Goal: Task Accomplishment & Management: Complete application form

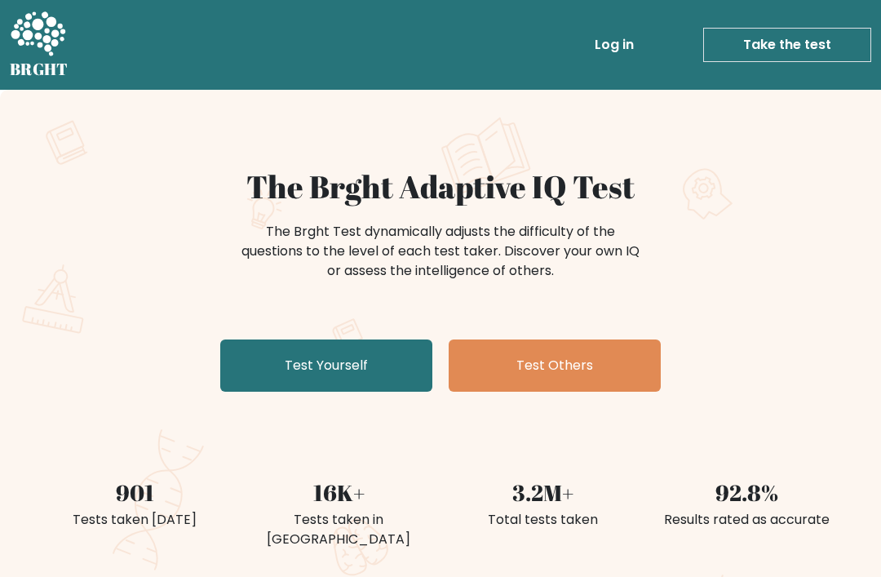
click at [411, 362] on link "Test Yourself" at bounding box center [326, 365] width 212 height 52
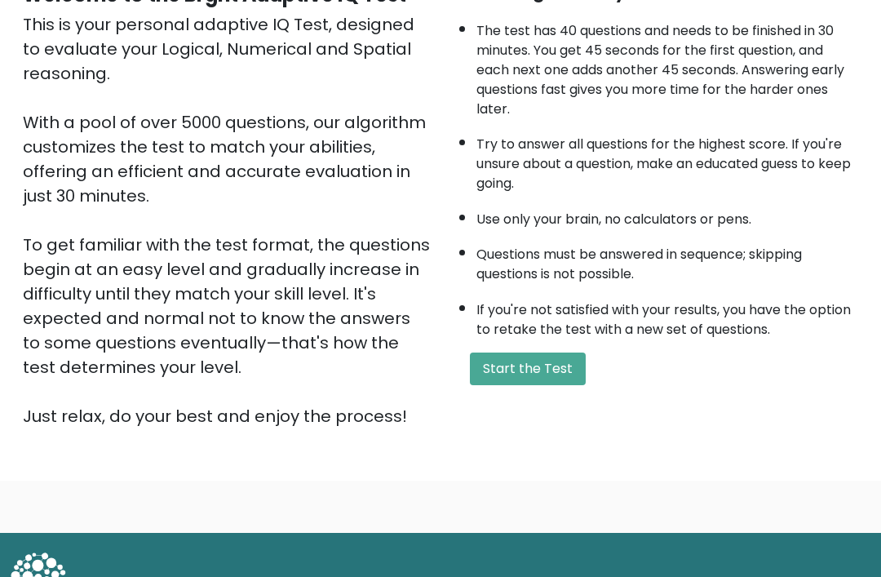
scroll to position [187, 0]
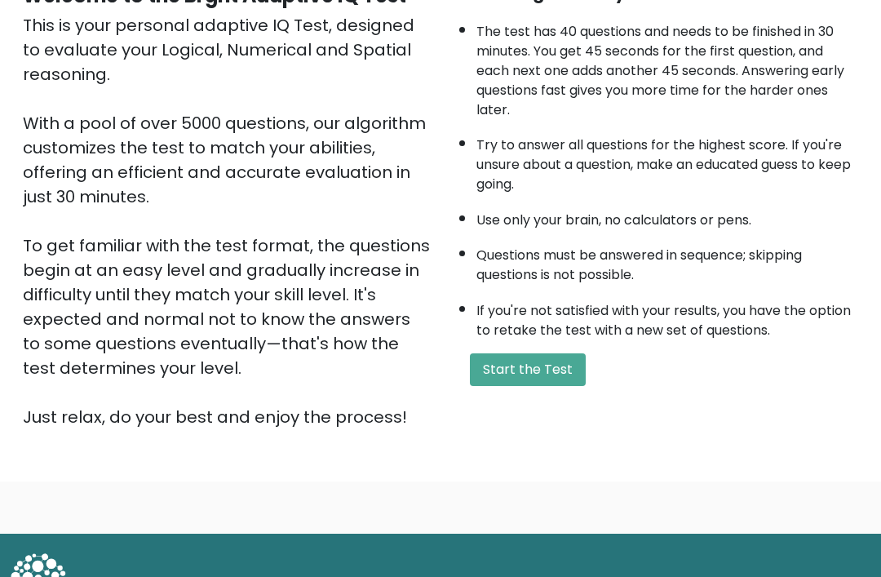
click at [548, 386] on button "Start the Test" at bounding box center [528, 369] width 116 height 33
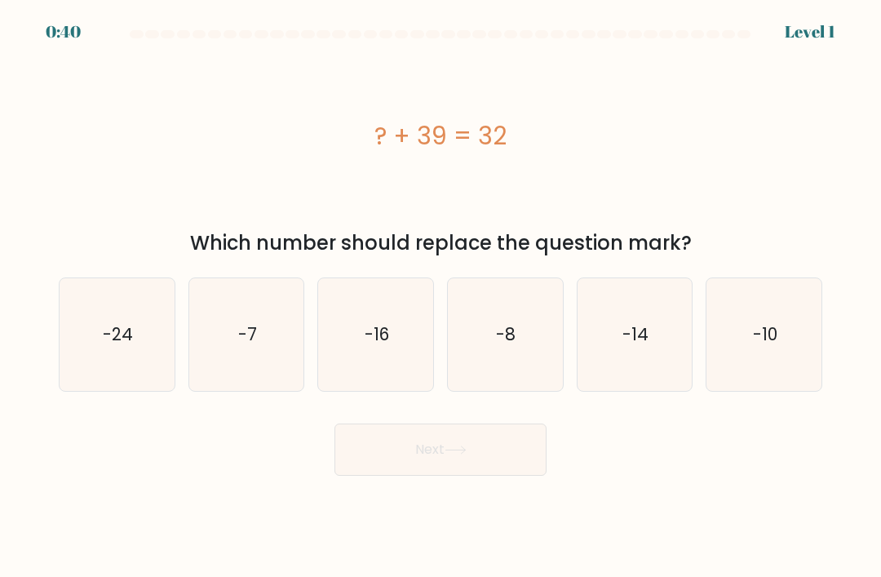
click at [246, 342] on text "-7" at bounding box center [247, 334] width 19 height 24
click at [441, 297] on input "b. -7" at bounding box center [441, 293] width 1 height 8
radio input "true"
click at [467, 454] on icon at bounding box center [456, 449] width 22 height 9
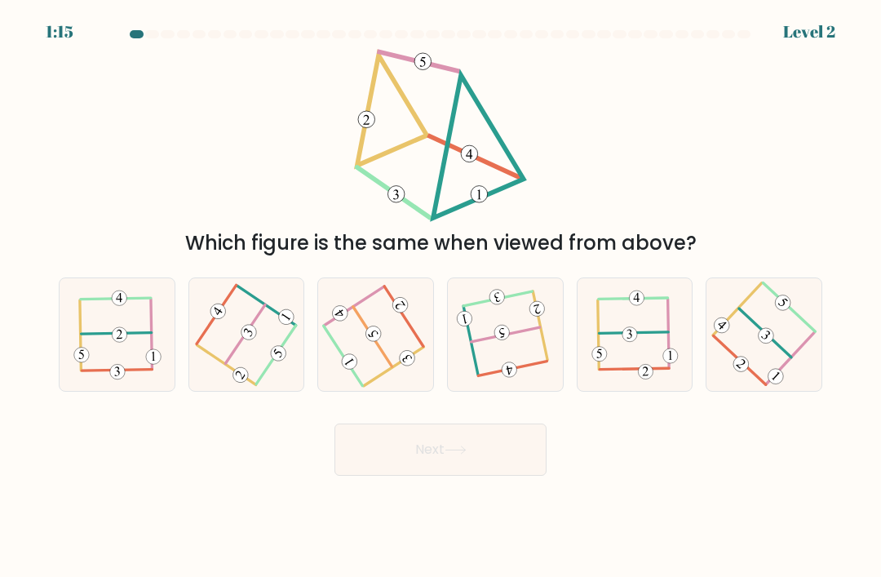
click at [533, 358] on icon at bounding box center [505, 335] width 89 height 90
click at [441, 297] on input "d." at bounding box center [441, 293] width 1 height 8
radio input "true"
click at [520, 476] on button "Next" at bounding box center [440, 449] width 212 height 52
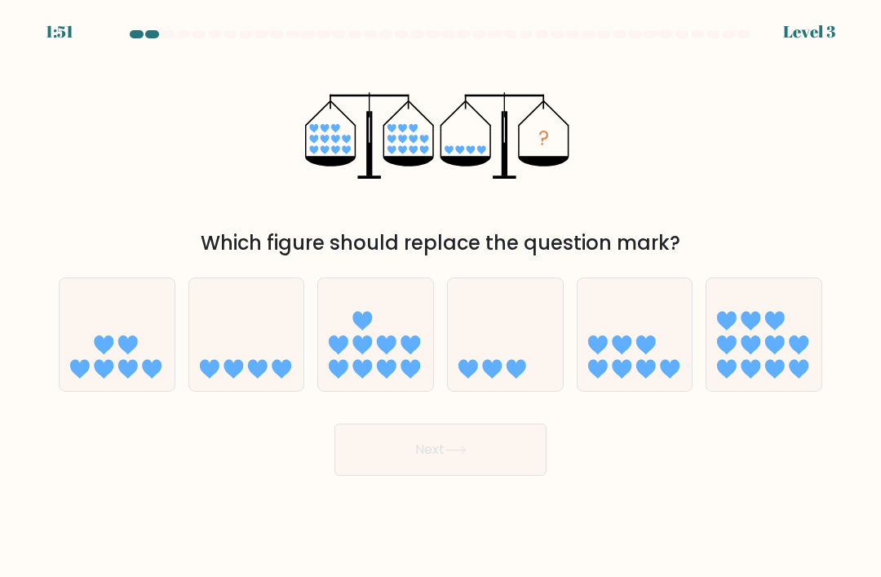
click at [219, 372] on icon at bounding box center [246, 334] width 115 height 95
click at [441, 297] on input "b." at bounding box center [441, 293] width 1 height 8
radio input "true"
click at [512, 461] on button "Next" at bounding box center [440, 449] width 212 height 52
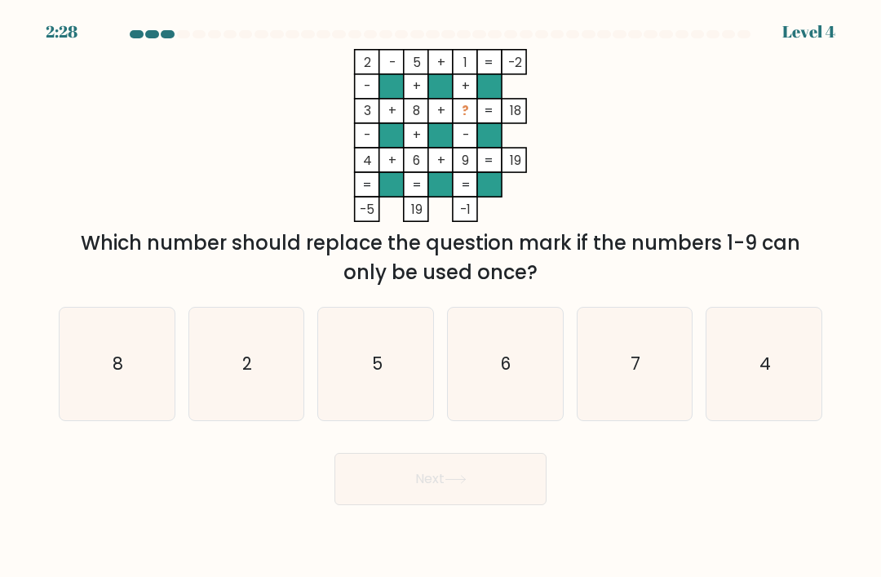
click at [666, 394] on icon "7" at bounding box center [634, 364] width 113 height 113
click at [441, 297] on input "e. 7" at bounding box center [441, 293] width 1 height 8
radio input "true"
click at [525, 505] on button "Next" at bounding box center [440, 479] width 212 height 52
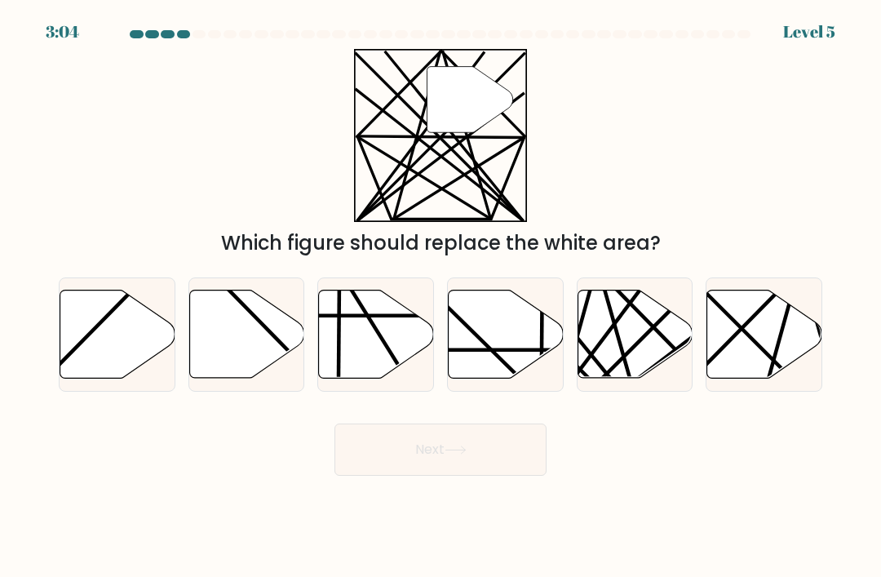
click at [632, 370] on icon at bounding box center [635, 334] width 115 height 88
click at [441, 297] on input "e." at bounding box center [441, 293] width 1 height 8
radio input "true"
click at [516, 467] on button "Next" at bounding box center [440, 449] width 212 height 52
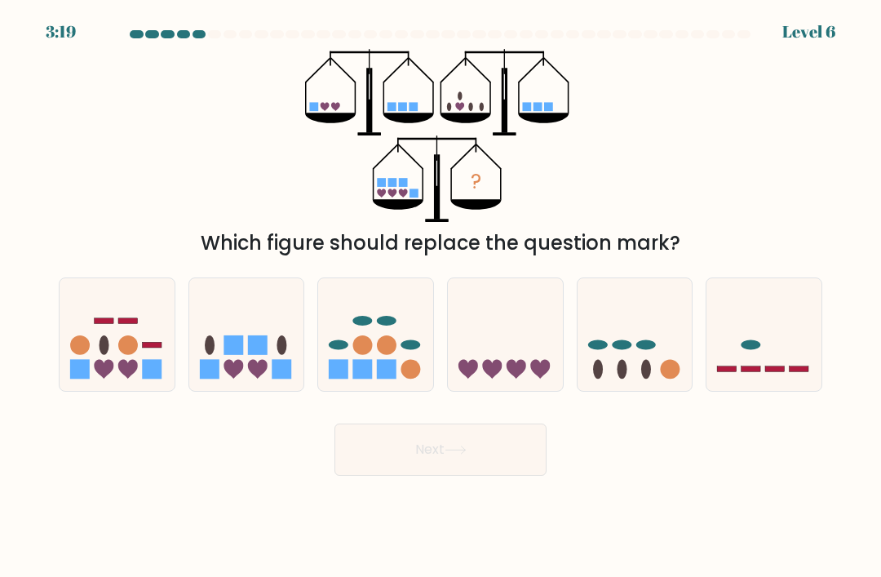
click at [239, 348] on icon at bounding box center [246, 334] width 115 height 95
click at [441, 297] on input "b." at bounding box center [441, 293] width 1 height 8
radio input "true"
click at [494, 471] on button "Next" at bounding box center [440, 449] width 212 height 52
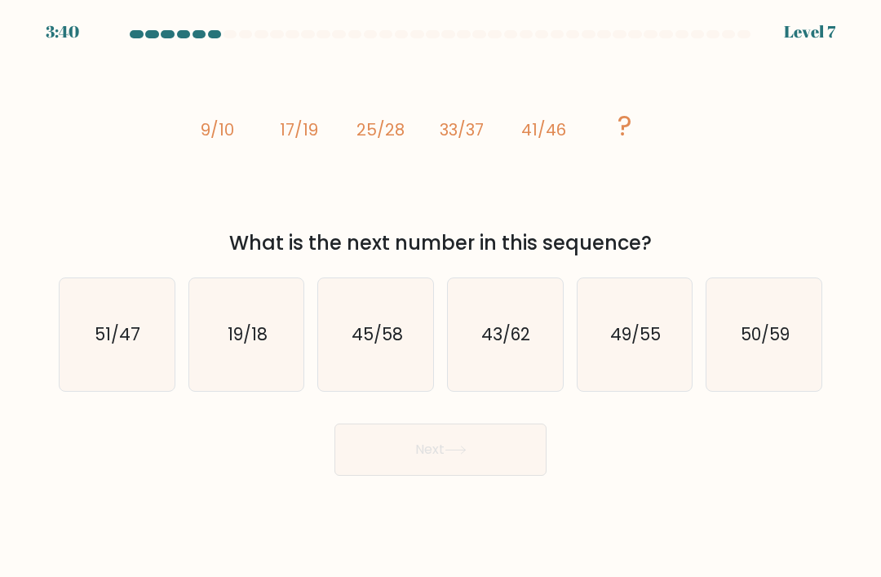
click at [640, 346] on text "49/55" at bounding box center [635, 334] width 51 height 24
click at [441, 297] on input "e. 49/55" at bounding box center [441, 293] width 1 height 8
radio input "true"
click at [410, 471] on button "Next" at bounding box center [440, 449] width 212 height 52
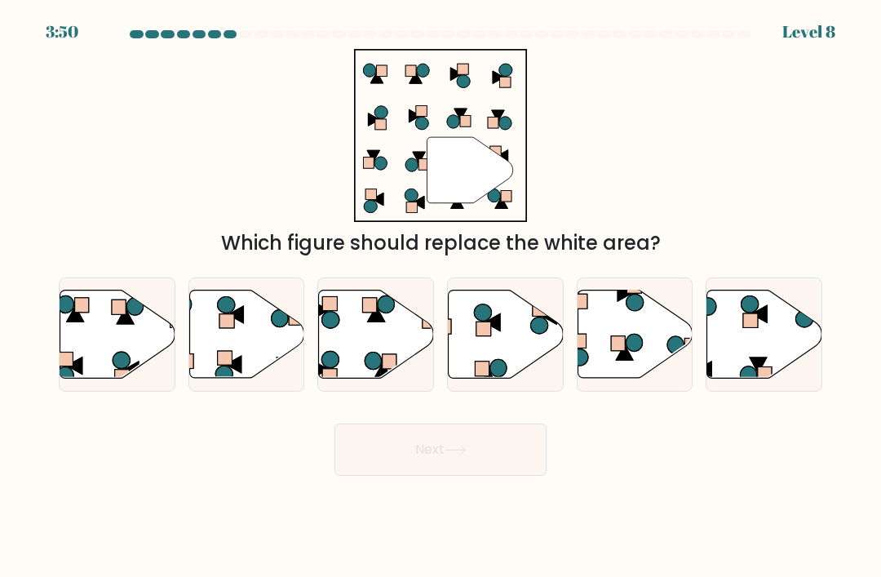
click at [495, 331] on icon at bounding box center [493, 322] width 16 height 17
click at [441, 297] on input "d." at bounding box center [441, 293] width 1 height 8
radio input "true"
click at [433, 458] on button "Next" at bounding box center [440, 449] width 212 height 52
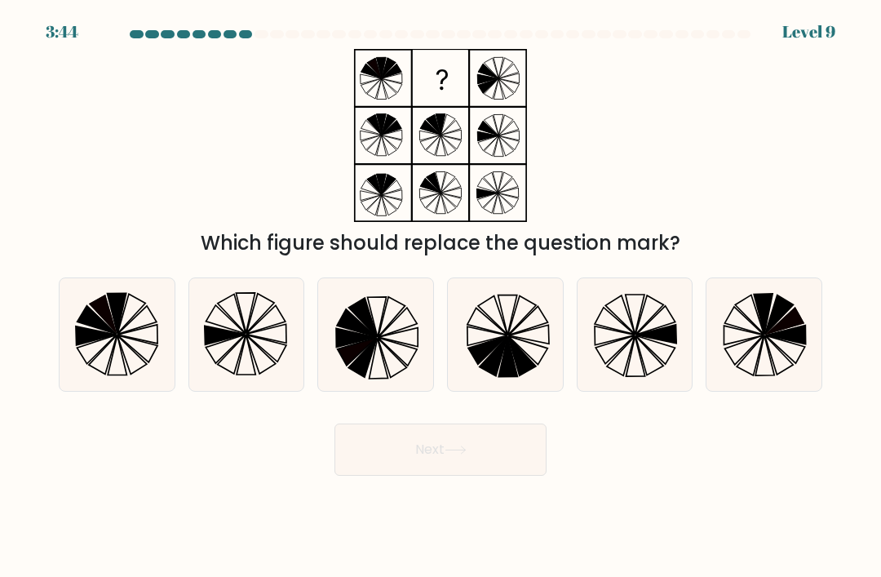
click at [148, 361] on icon at bounding box center [116, 334] width 113 height 113
click at [441, 297] on input "a." at bounding box center [441, 293] width 1 height 8
radio input "true"
click at [510, 476] on button "Next" at bounding box center [440, 449] width 212 height 52
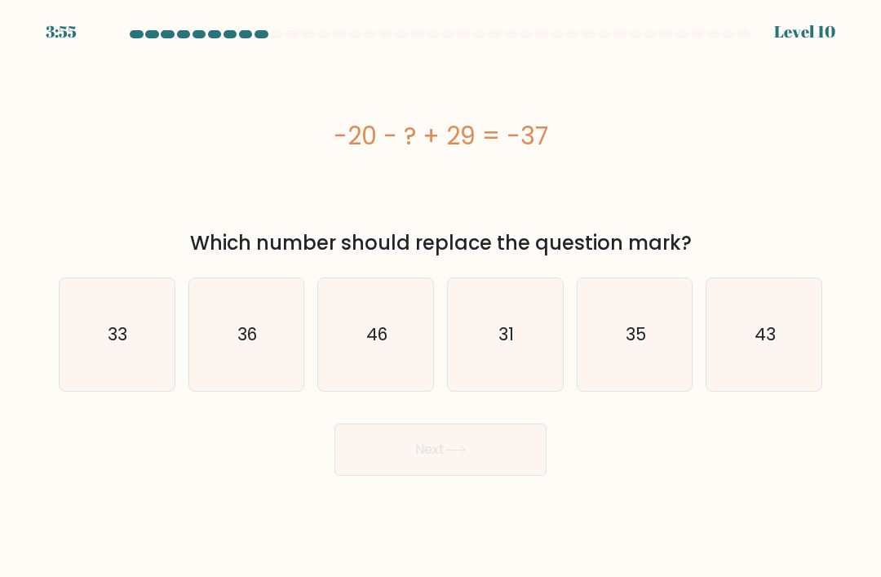
click at [238, 340] on text "36" at bounding box center [247, 334] width 20 height 24
click at [441, 297] on input "b. 36" at bounding box center [441, 293] width 1 height 8
radio input "true"
click at [326, 351] on icon "46" at bounding box center [376, 334] width 113 height 113
click at [441, 297] on input "c. 46" at bounding box center [441, 293] width 1 height 8
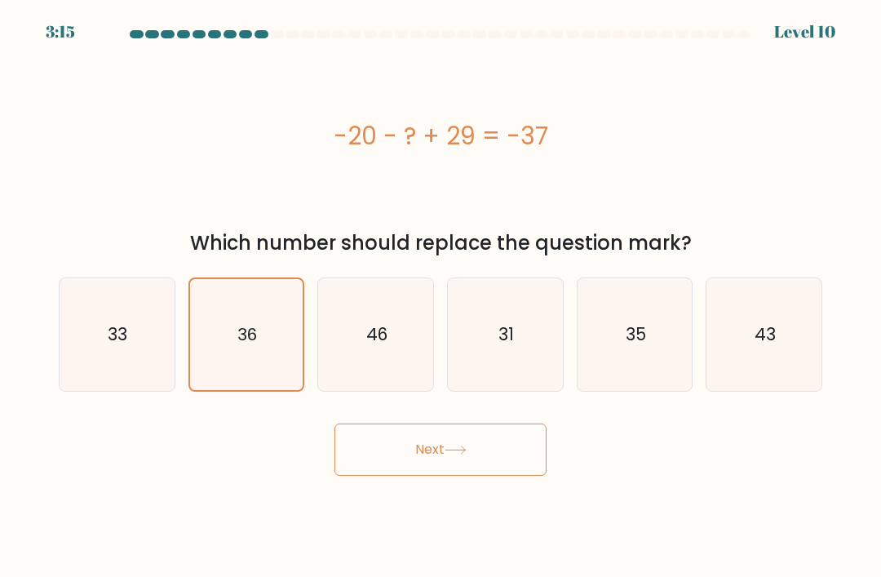
radio input "true"
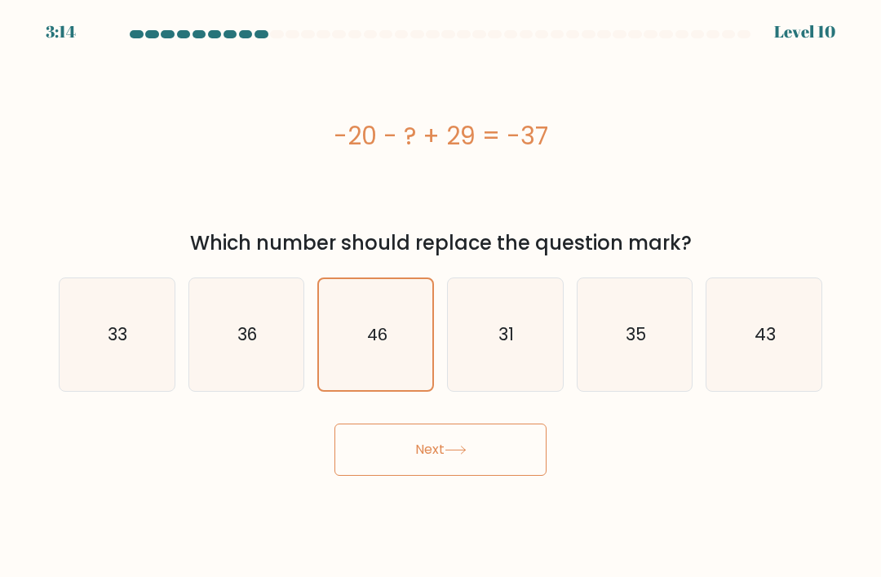
click at [518, 476] on button "Next" at bounding box center [440, 449] width 212 height 52
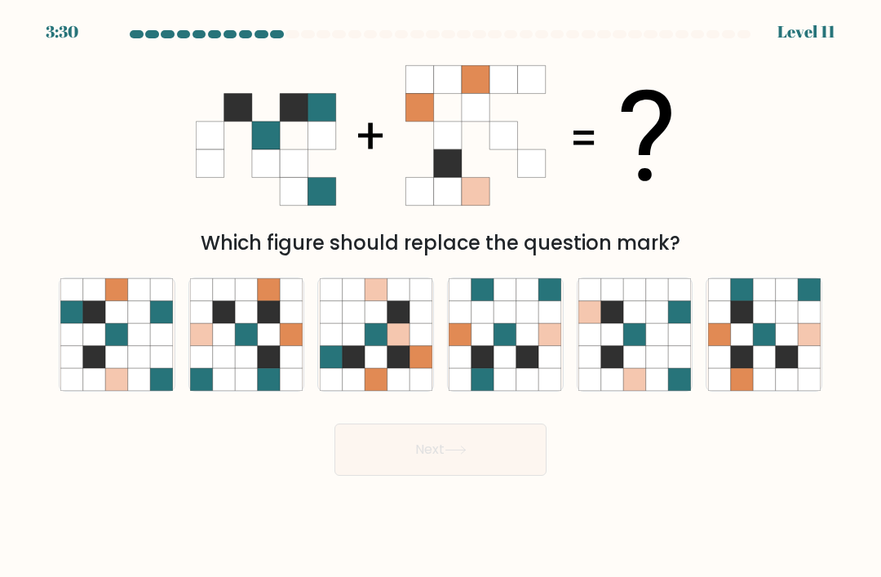
click at [807, 345] on icon at bounding box center [809, 334] width 22 height 22
click at [441, 297] on input "f." at bounding box center [441, 293] width 1 height 8
radio input "true"
click at [522, 467] on button "Next" at bounding box center [440, 449] width 212 height 52
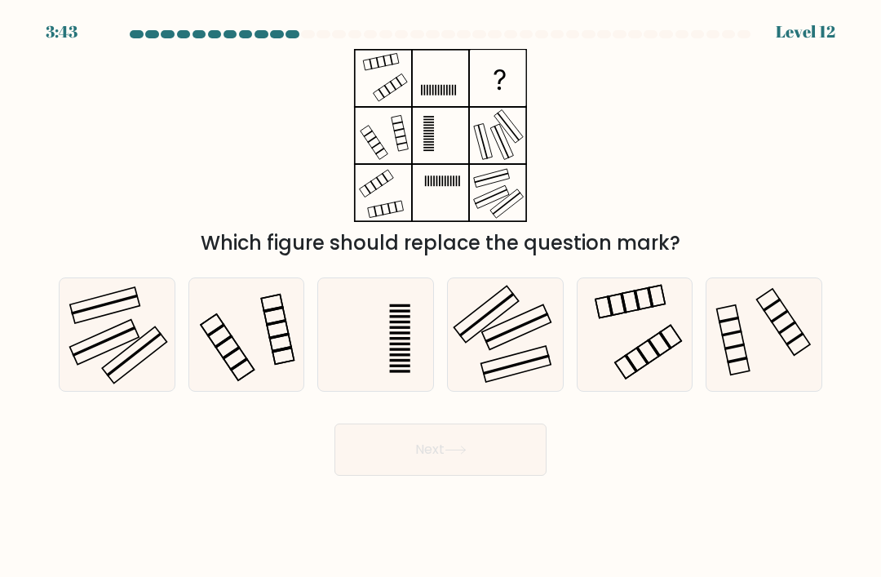
click at [494, 340] on icon at bounding box center [505, 334] width 113 height 113
click at [441, 297] on input "d." at bounding box center [441, 293] width 1 height 8
radio input "true"
click at [441, 467] on button "Next" at bounding box center [440, 449] width 212 height 52
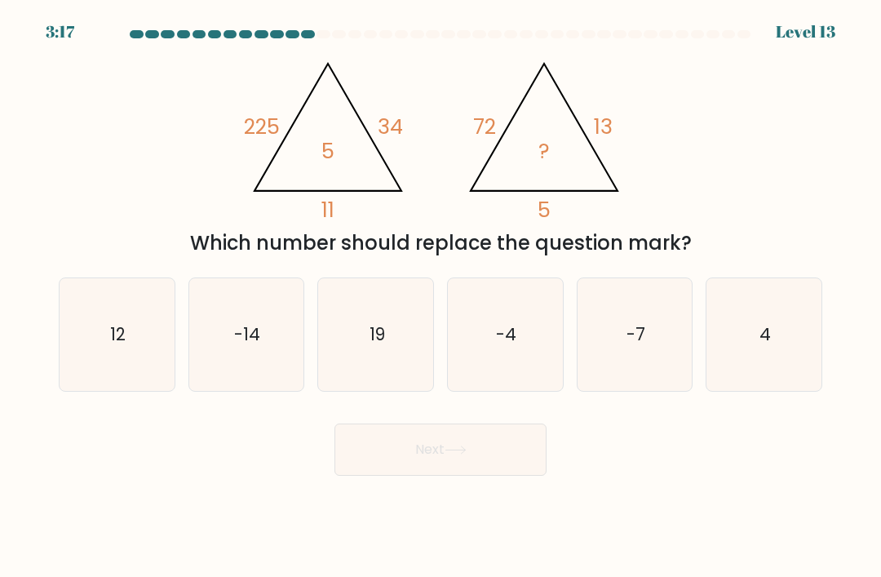
click at [130, 391] on icon "12" at bounding box center [116, 334] width 113 height 113
click at [441, 297] on input "a. 12" at bounding box center [441, 293] width 1 height 8
radio input "true"
click at [131, 376] on icon "12" at bounding box center [116, 334] width 111 height 111
click at [441, 297] on input "a. 12" at bounding box center [441, 293] width 1 height 8
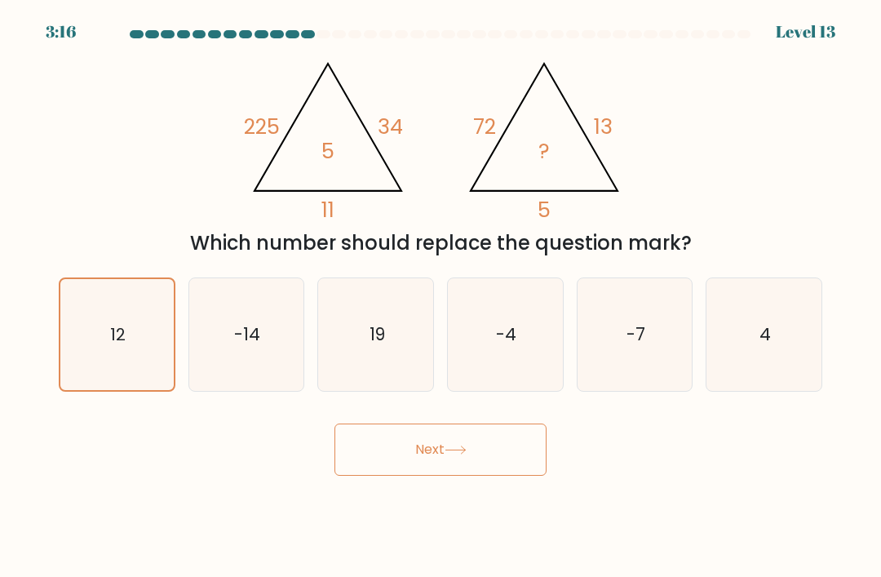
click at [401, 472] on button "Next" at bounding box center [440, 449] width 212 height 52
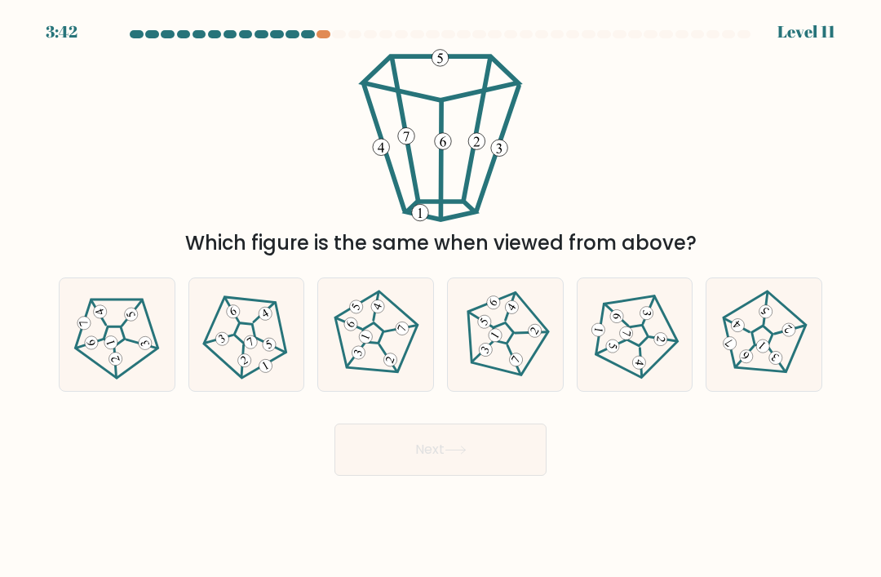
click at [374, 379] on icon at bounding box center [375, 335] width 90 height 90
click at [441, 297] on input "c." at bounding box center [441, 293] width 1 height 8
radio input "true"
click at [422, 476] on button "Next" at bounding box center [440, 449] width 212 height 52
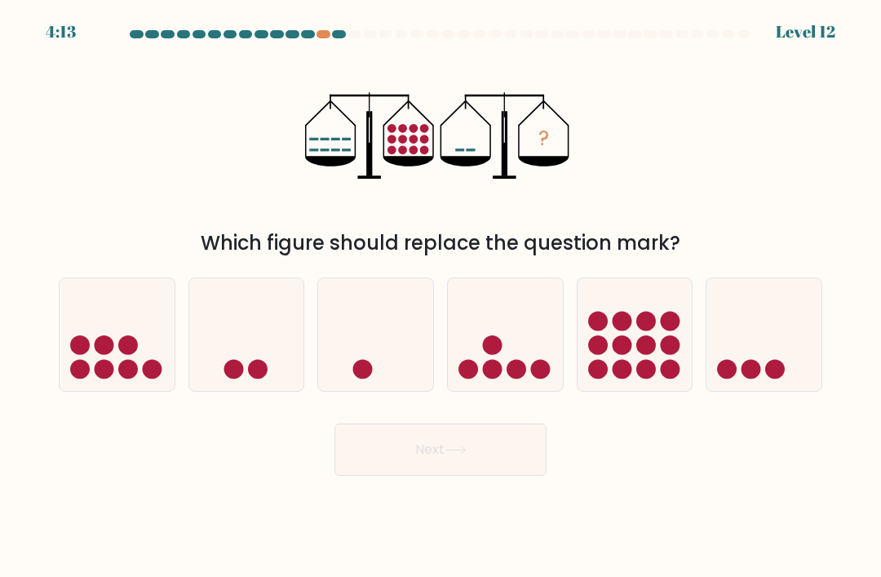
click at [395, 355] on icon at bounding box center [375, 334] width 115 height 95
click at [441, 297] on input "c." at bounding box center [441, 293] width 1 height 8
radio input "true"
click at [791, 383] on icon at bounding box center [764, 334] width 115 height 95
click at [441, 297] on input "f." at bounding box center [441, 293] width 1 height 8
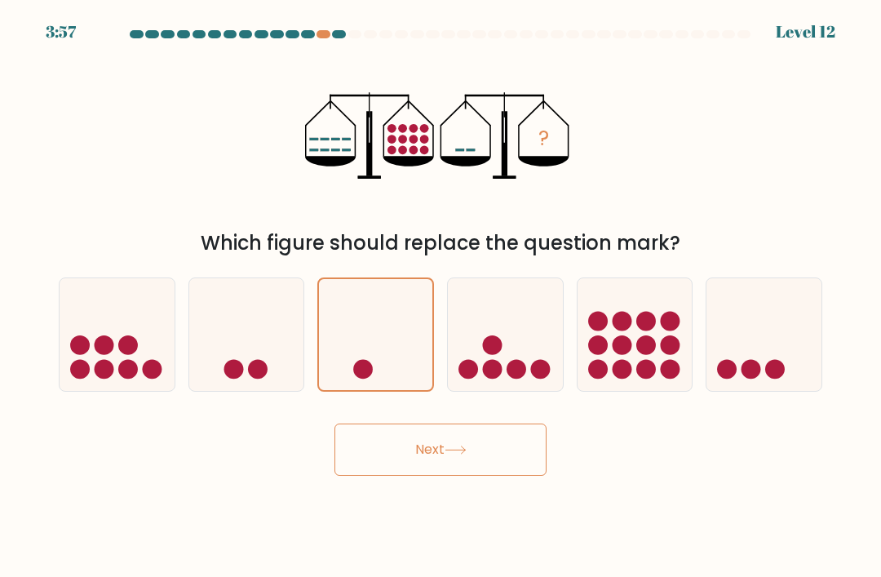
radio input "true"
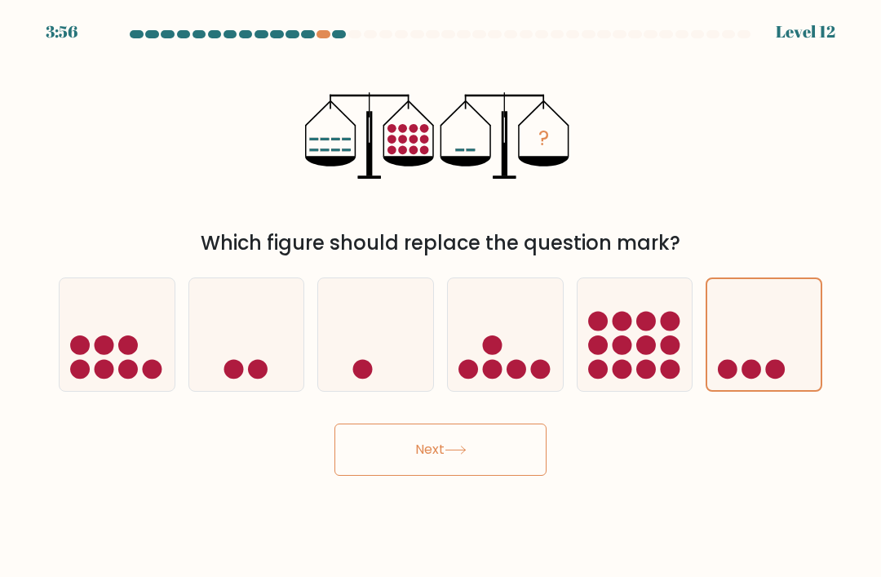
click at [512, 473] on button "Next" at bounding box center [440, 449] width 212 height 52
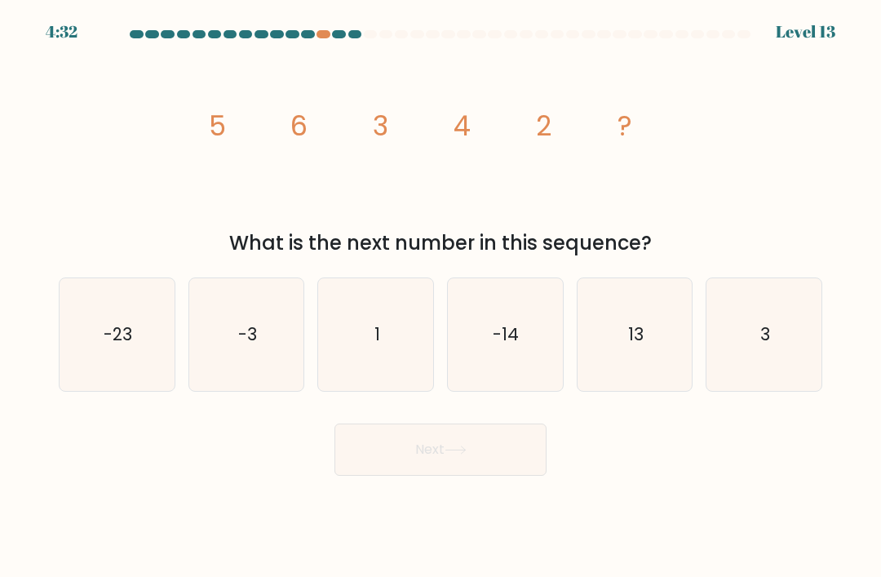
click at [757, 353] on icon "3" at bounding box center [764, 334] width 113 height 113
click at [441, 297] on input "f. 3" at bounding box center [441, 293] width 1 height 8
radio input "true"
click at [400, 476] on button "Next" at bounding box center [440, 449] width 212 height 52
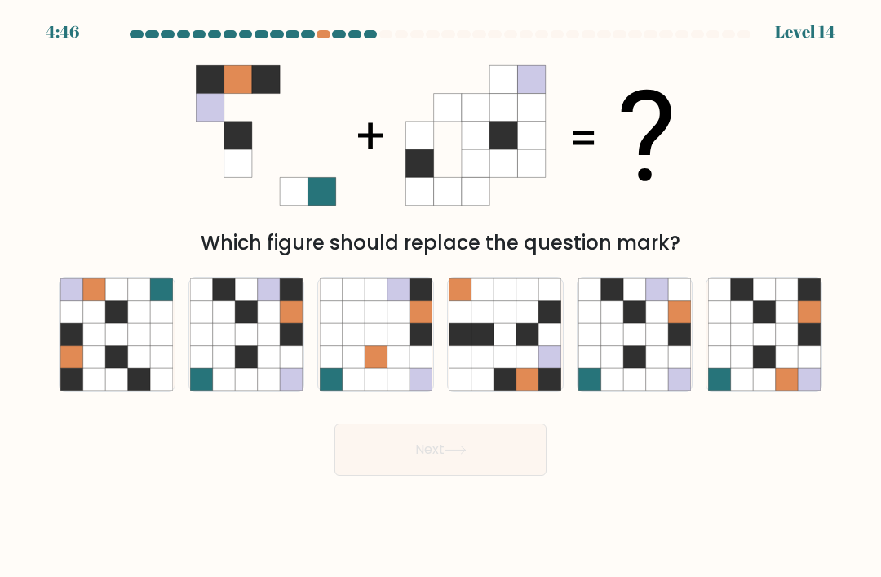
click at [100, 343] on icon at bounding box center [94, 334] width 22 height 22
click at [441, 297] on input "a." at bounding box center [441, 293] width 1 height 8
radio input "true"
click at [355, 476] on button "Next" at bounding box center [440, 449] width 212 height 52
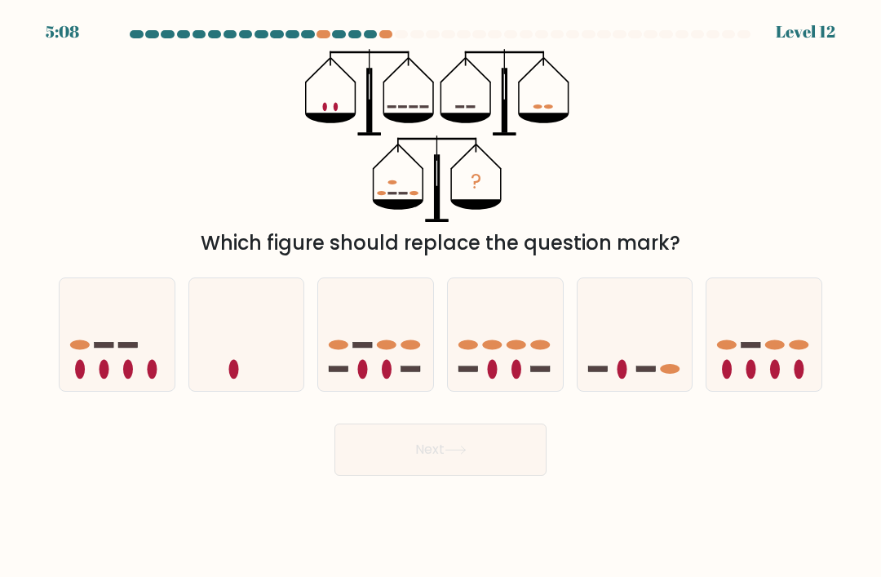
click at [648, 372] on rect at bounding box center [646, 369] width 20 height 6
click at [441, 297] on input "e." at bounding box center [441, 293] width 1 height 8
radio input "true"
click at [490, 476] on button "Next" at bounding box center [440, 449] width 212 height 52
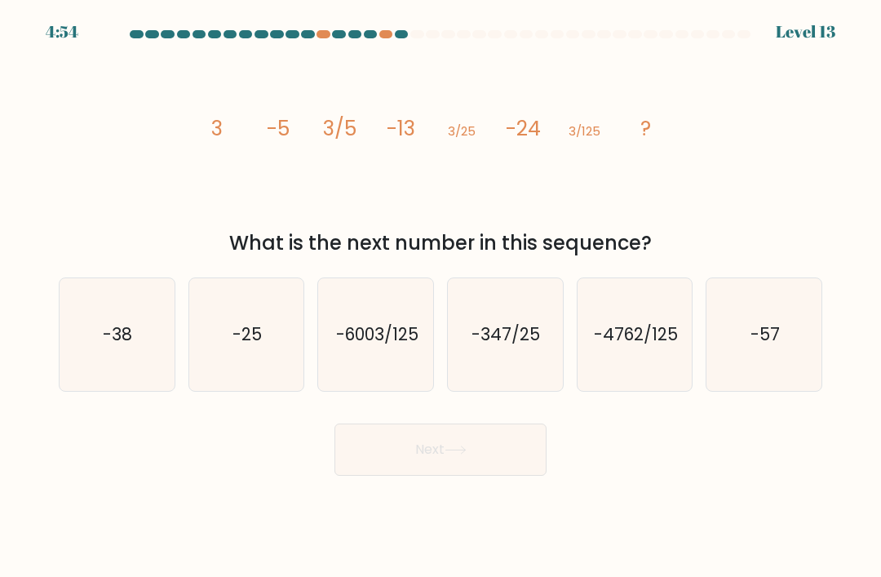
click at [100, 370] on icon "-38" at bounding box center [116, 334] width 113 height 113
click at [441, 297] on input "a. -38" at bounding box center [441, 293] width 1 height 8
radio input "true"
click at [365, 476] on button "Next" at bounding box center [440, 449] width 212 height 52
click at [367, 476] on button "Next" at bounding box center [440, 449] width 212 height 52
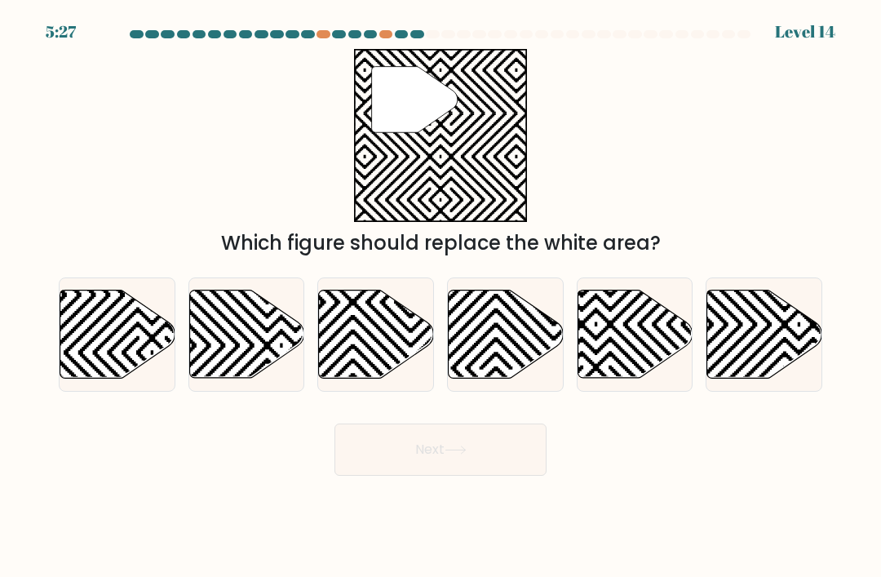
click at [219, 366] on icon at bounding box center [282, 288] width 232 height 232
click at [441, 297] on input "b." at bounding box center [441, 293] width 1 height 8
radio input "true"
click at [117, 367] on icon at bounding box center [117, 334] width 115 height 88
click at [441, 297] on input "a." at bounding box center [441, 293] width 1 height 8
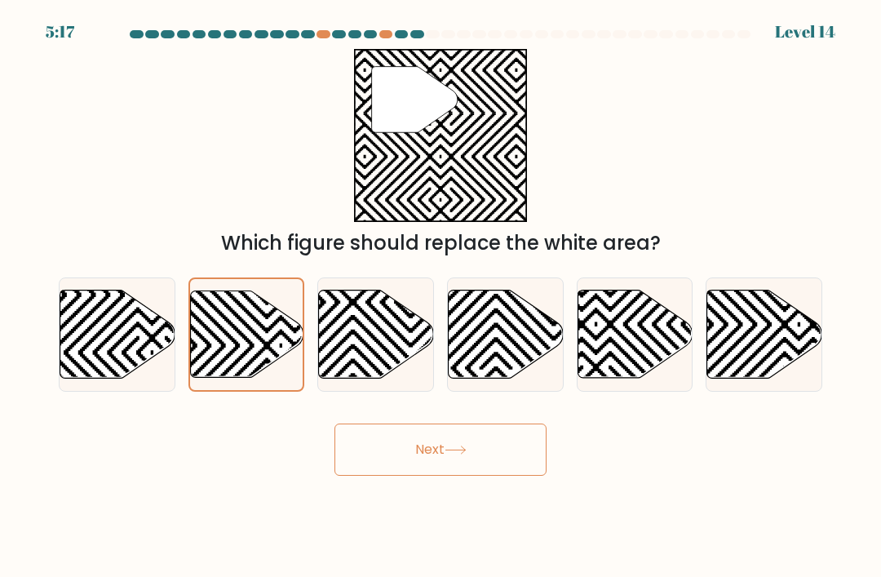
radio input "true"
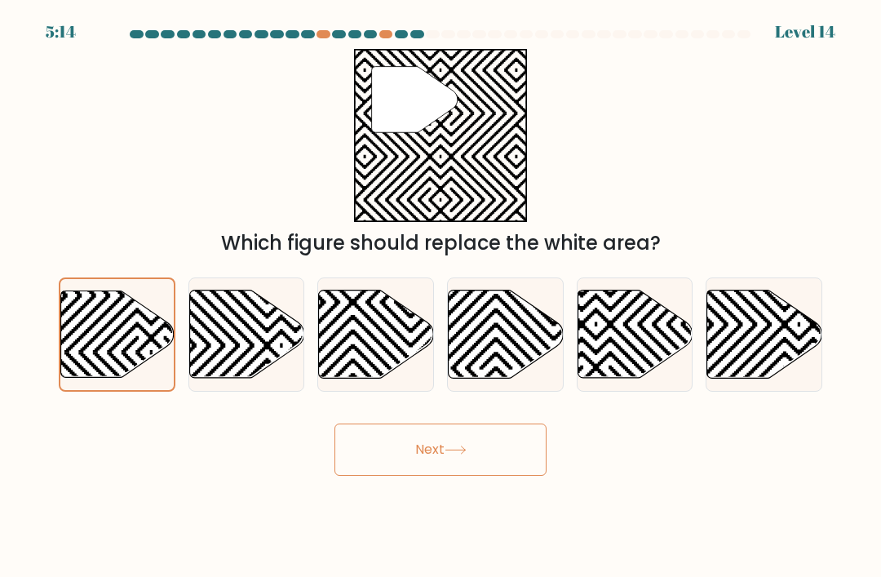
click at [410, 466] on button "Next" at bounding box center [440, 449] width 212 height 52
click at [411, 461] on button "Next" at bounding box center [440, 449] width 212 height 52
click at [113, 377] on icon at bounding box center [117, 333] width 113 height 86
click at [441, 297] on input "a." at bounding box center [441, 293] width 1 height 8
click at [420, 463] on button "Next" at bounding box center [440, 449] width 212 height 52
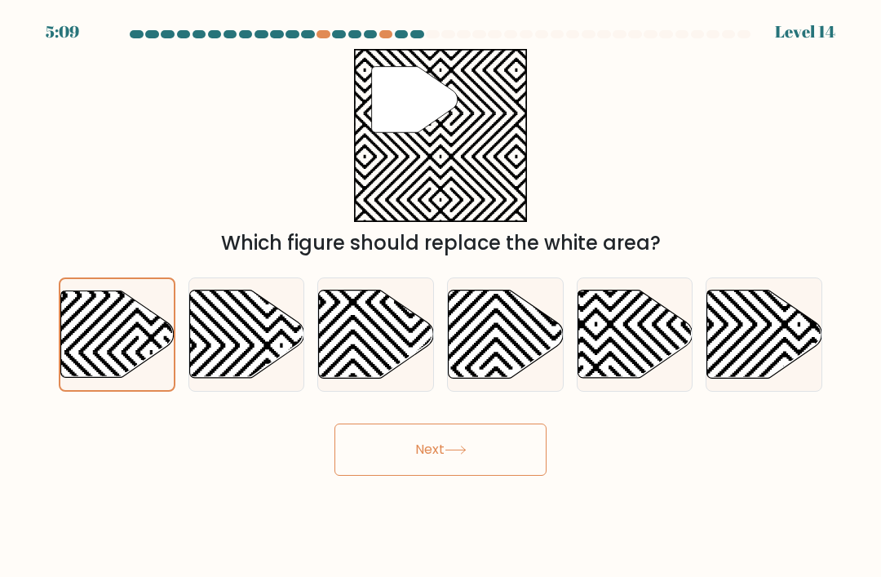
click at [420, 463] on button "Next" at bounding box center [440, 449] width 212 height 52
click at [419, 468] on button "Next" at bounding box center [440, 449] width 212 height 52
click at [418, 467] on button "Next" at bounding box center [440, 449] width 212 height 52
click at [438, 470] on button "Next" at bounding box center [440, 449] width 212 height 52
click at [437, 469] on button "Next" at bounding box center [440, 449] width 212 height 52
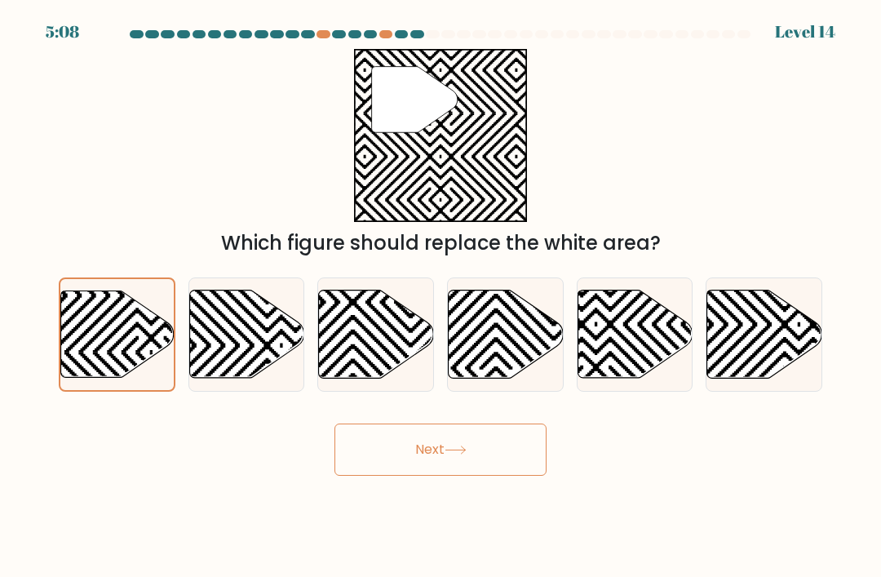
click at [450, 473] on button "Next" at bounding box center [440, 449] width 212 height 52
click at [449, 472] on button "Next" at bounding box center [440, 449] width 212 height 52
click at [419, 476] on button "Next" at bounding box center [440, 449] width 212 height 52
click at [425, 494] on body "5:05 Level 14" at bounding box center [440, 288] width 881 height 577
click at [414, 466] on button "Next" at bounding box center [440, 449] width 212 height 52
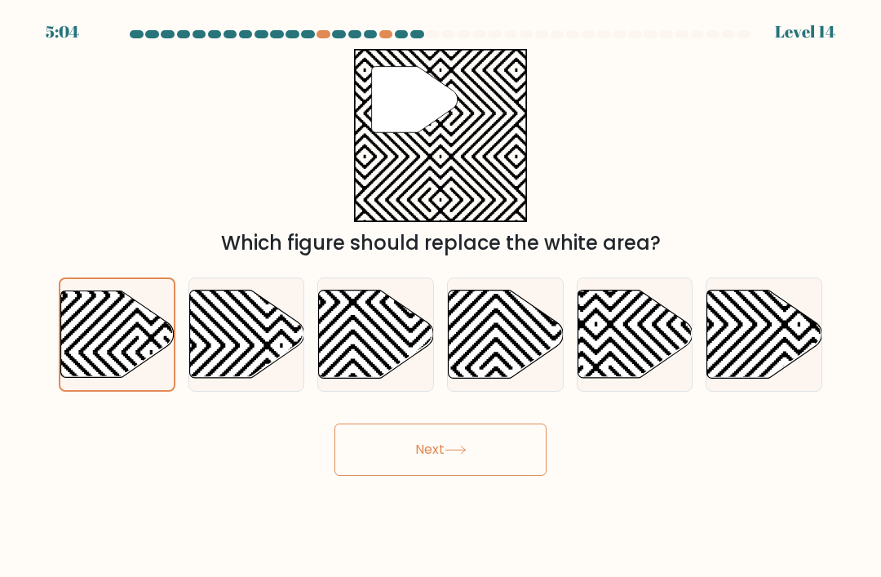
click at [414, 465] on button "Next" at bounding box center [440, 449] width 212 height 52
click at [264, 372] on icon at bounding box center [246, 334] width 115 height 88
click at [441, 297] on input "b." at bounding box center [441, 293] width 1 height 8
radio input "true"
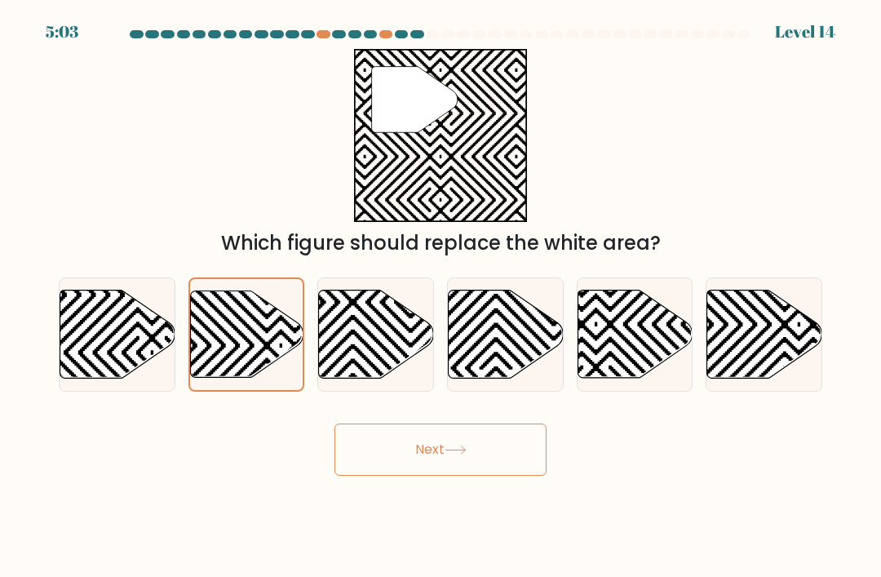
click at [151, 361] on icon at bounding box center [117, 334] width 115 height 88
click at [441, 297] on input "a." at bounding box center [441, 293] width 1 height 8
radio input "true"
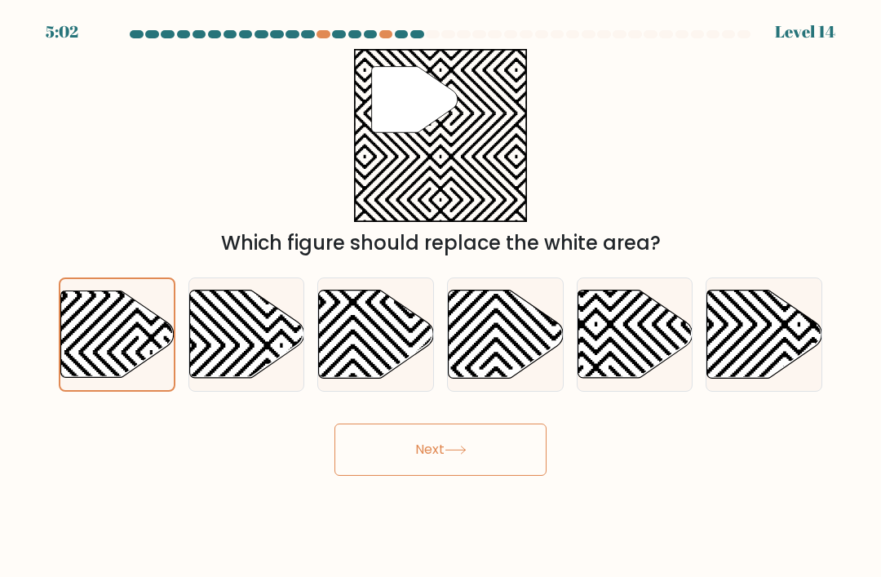
click at [378, 476] on button "Next" at bounding box center [440, 449] width 212 height 52
click at [377, 476] on button "Next" at bounding box center [440, 449] width 212 height 52
click at [371, 472] on button "Next" at bounding box center [440, 449] width 212 height 52
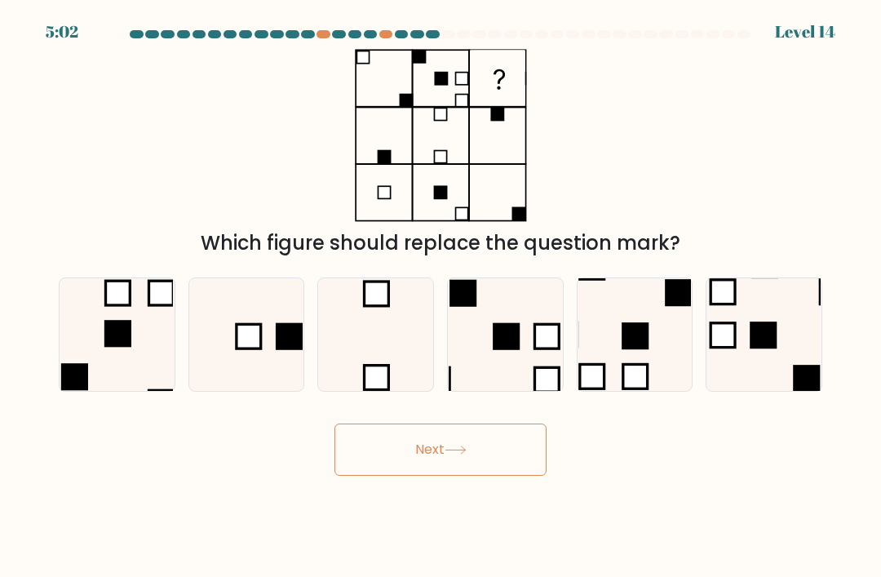
click at [370, 471] on button "Next" at bounding box center [440, 449] width 212 height 52
click at [206, 185] on div "Which figure should replace the question mark?" at bounding box center [440, 153] width 783 height 209
click at [253, 374] on icon at bounding box center [246, 334] width 113 height 113
click at [441, 297] on input "b." at bounding box center [441, 293] width 1 height 8
radio input "true"
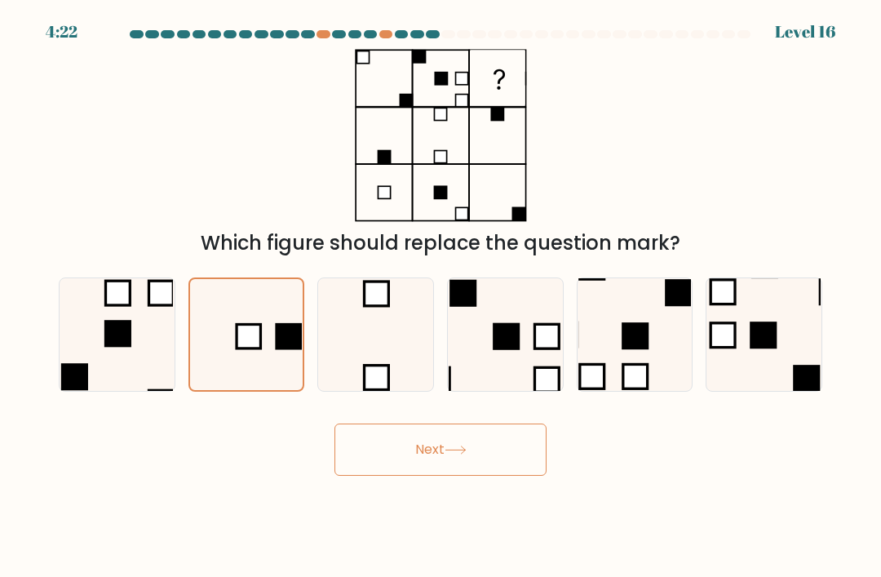
click at [365, 472] on button "Next" at bounding box center [440, 449] width 212 height 52
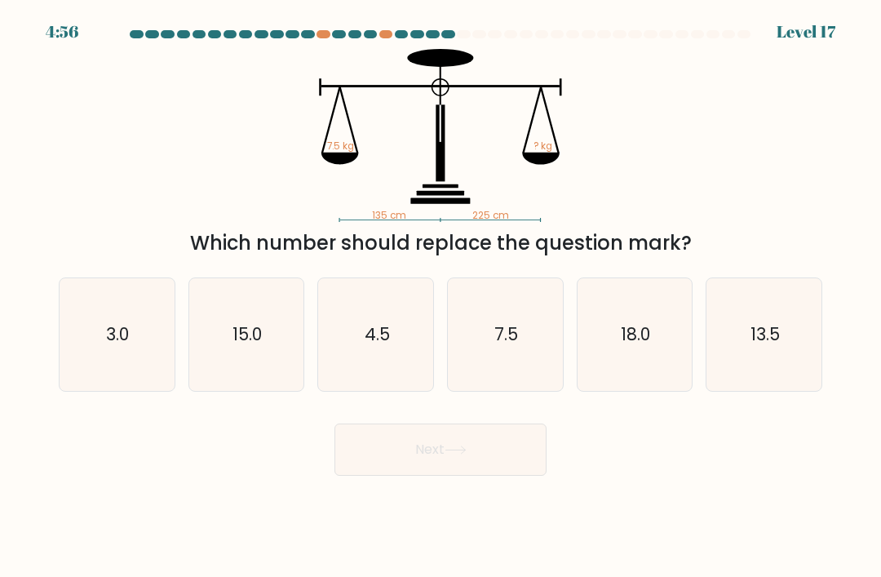
click at [760, 389] on icon "13.5" at bounding box center [764, 334] width 113 height 113
click at [441, 297] on input "f. 13.5" at bounding box center [441, 293] width 1 height 8
radio input "true"
click at [401, 476] on button "Next" at bounding box center [440, 449] width 212 height 52
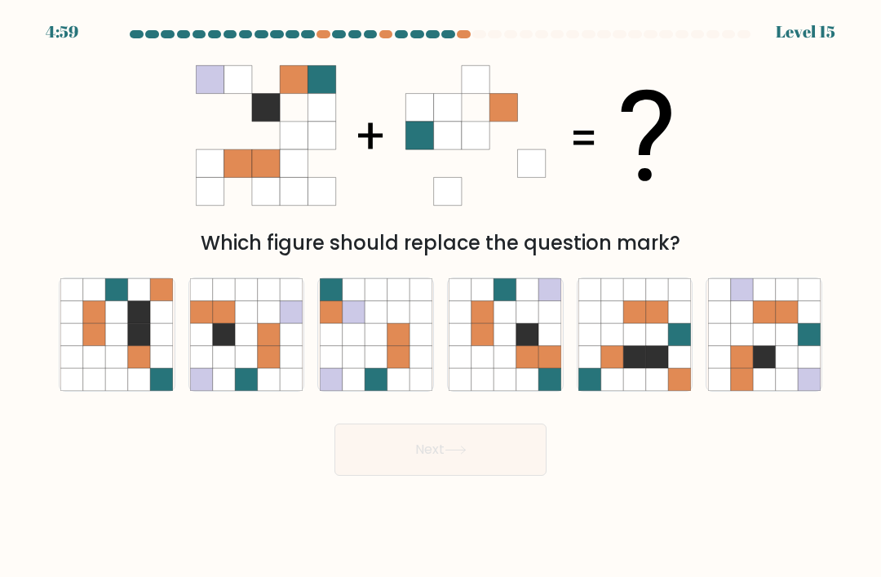
click at [492, 323] on icon at bounding box center [483, 312] width 22 height 22
click at [441, 297] on input "d." at bounding box center [441, 293] width 1 height 8
radio input "true"
click at [406, 454] on button "Next" at bounding box center [440, 449] width 212 height 52
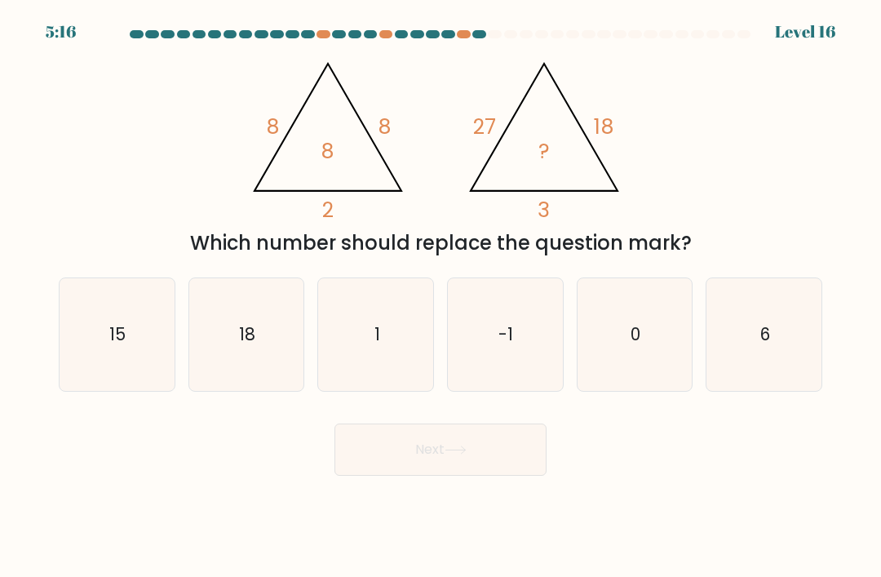
click at [219, 344] on icon "18" at bounding box center [246, 334] width 113 height 113
click at [441, 297] on input "b. 18" at bounding box center [441, 293] width 1 height 8
radio input "true"
click at [392, 467] on button "Next" at bounding box center [440, 449] width 212 height 52
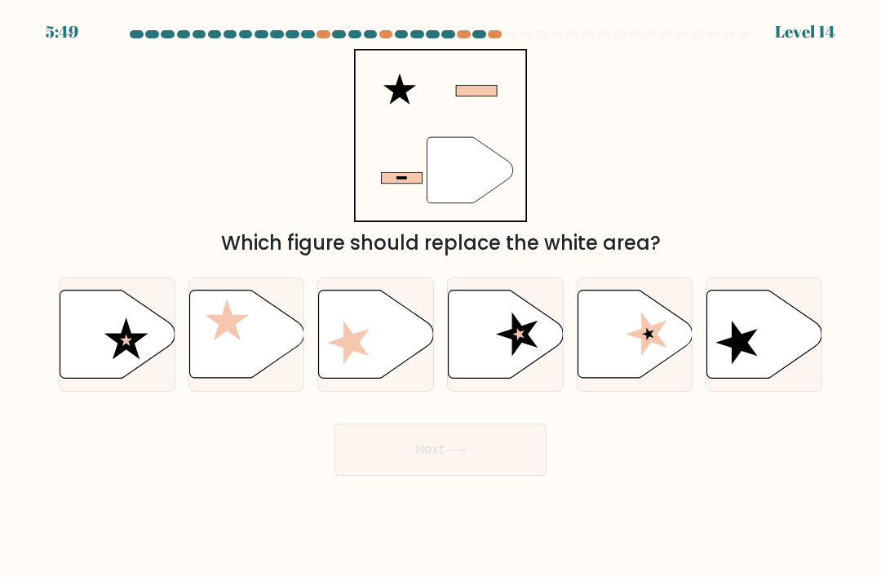
click at [91, 362] on icon at bounding box center [117, 334] width 115 height 88
click at [441, 297] on input "a." at bounding box center [441, 293] width 1 height 8
radio input "true"
click at [374, 476] on button "Next" at bounding box center [440, 449] width 212 height 52
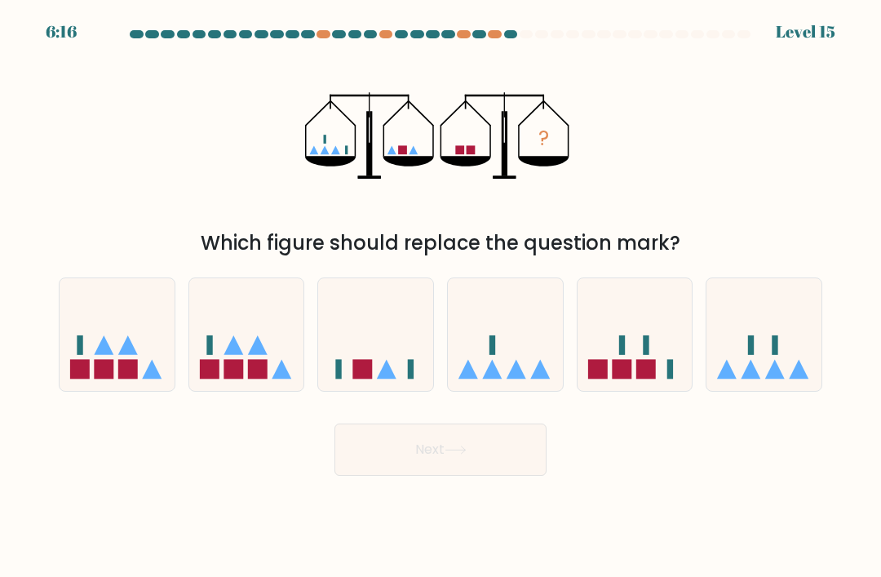
click at [328, 330] on icon at bounding box center [375, 334] width 115 height 95
click at [441, 297] on input "c." at bounding box center [441, 293] width 1 height 8
radio input "true"
click at [367, 469] on button "Next" at bounding box center [440, 449] width 212 height 52
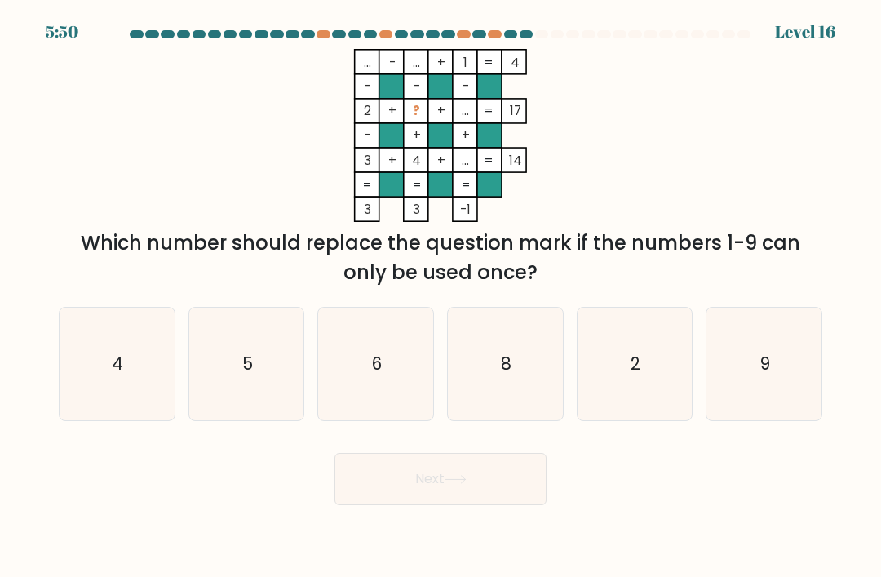
click at [388, 379] on icon "6" at bounding box center [376, 364] width 113 height 113
click at [441, 297] on input "c. 6" at bounding box center [441, 293] width 1 height 8
radio input "true"
click at [392, 496] on button "Next" at bounding box center [440, 479] width 212 height 52
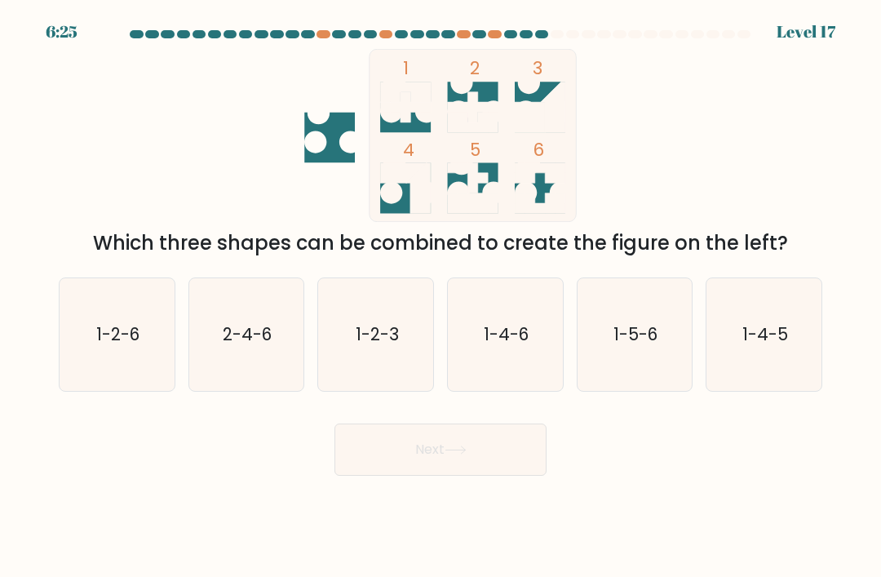
click at [131, 382] on icon "1-2-6" at bounding box center [116, 334] width 113 height 113
click at [441, 297] on input "a. 1-2-6" at bounding box center [441, 293] width 1 height 8
radio input "true"
click at [382, 466] on button "Next" at bounding box center [440, 449] width 212 height 52
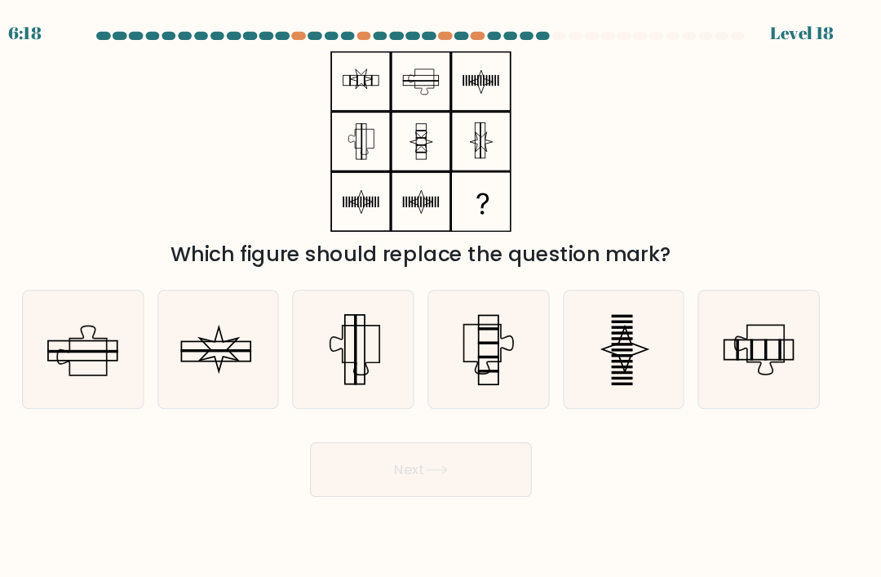
click at [98, 314] on icon at bounding box center [116, 334] width 113 height 113
click at [441, 297] on input "a." at bounding box center [441, 293] width 1 height 8
radio input "true"
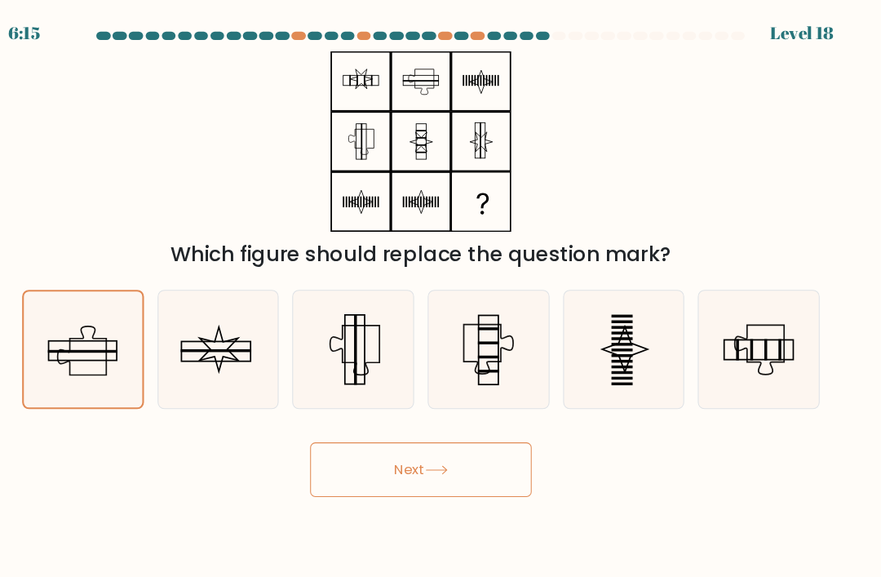
click at [385, 476] on button "Next" at bounding box center [440, 449] width 212 height 52
